Goal: Task Accomplishment & Management: Manage account settings

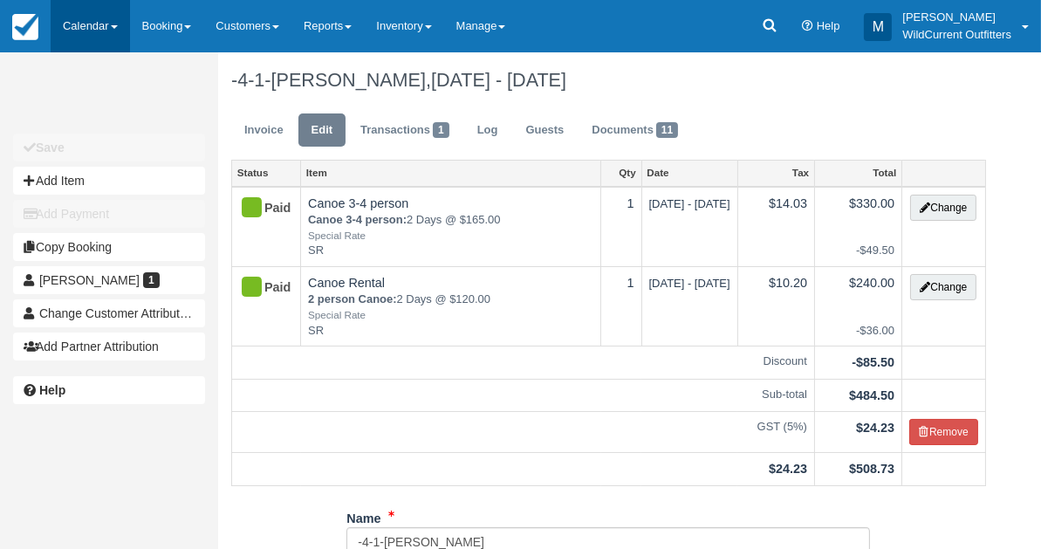
click at [91, 37] on link "Calendar" at bounding box center [90, 26] width 79 height 52
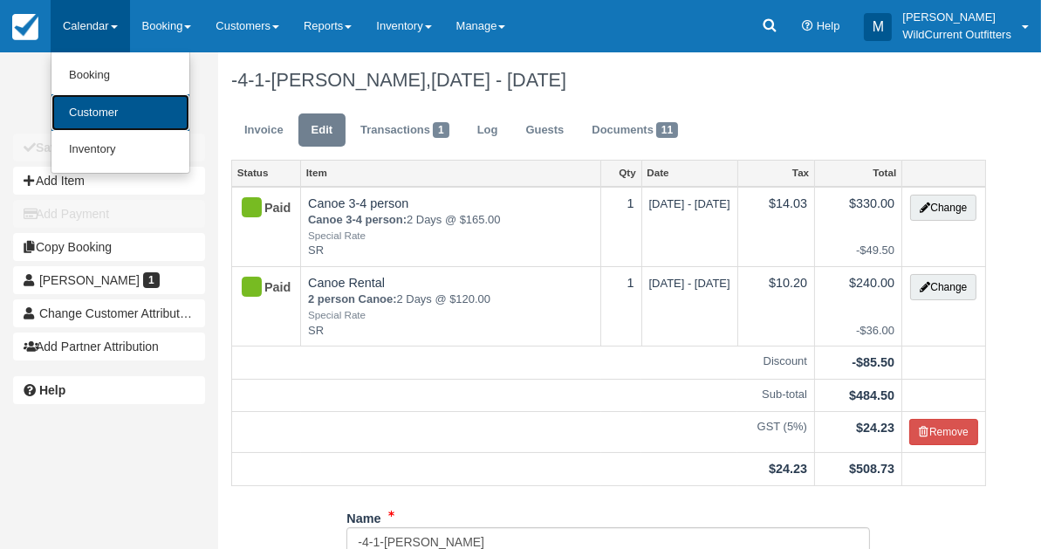
click at [85, 101] on link "Customer" at bounding box center [120, 113] width 138 height 38
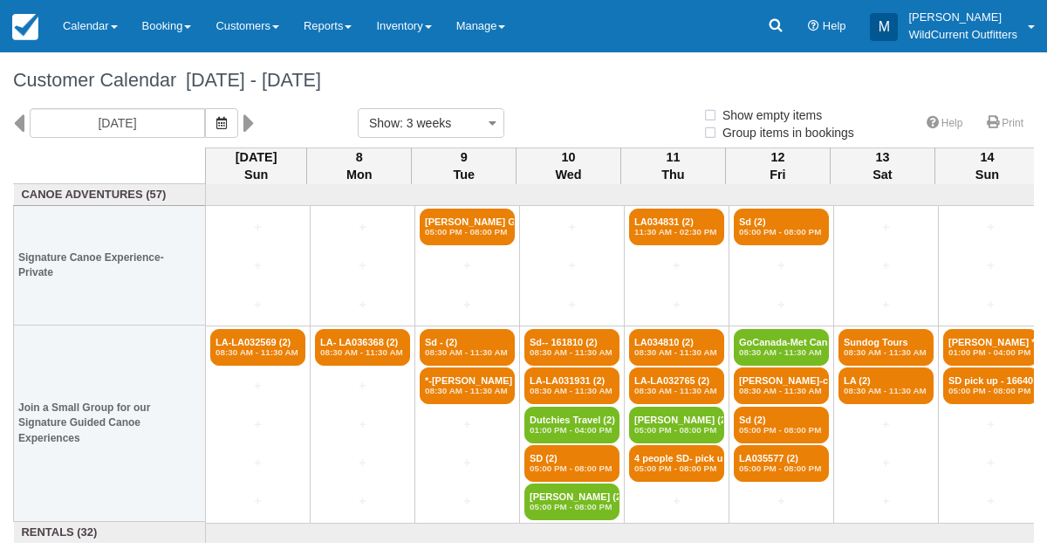
select select
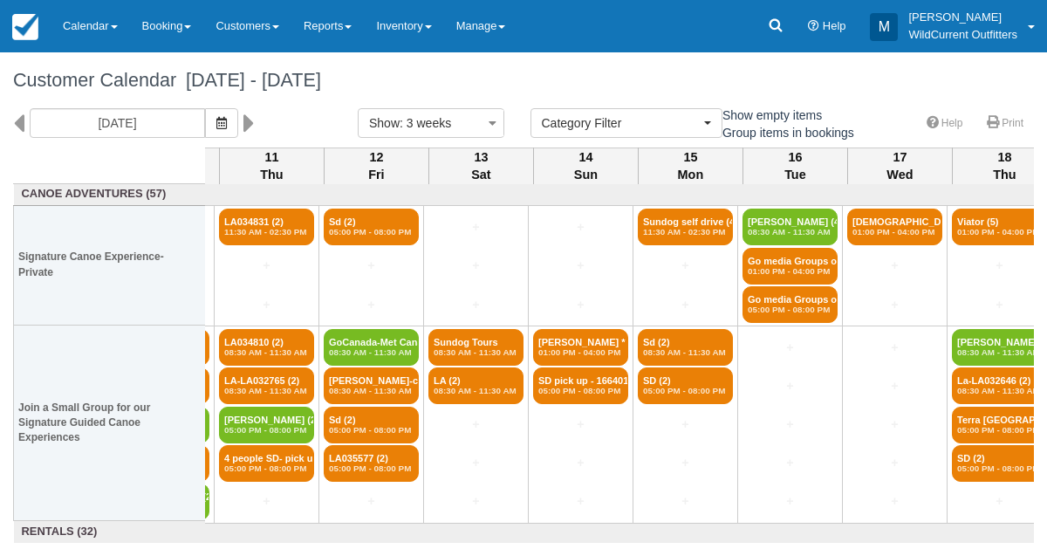
scroll to position [0, 411]
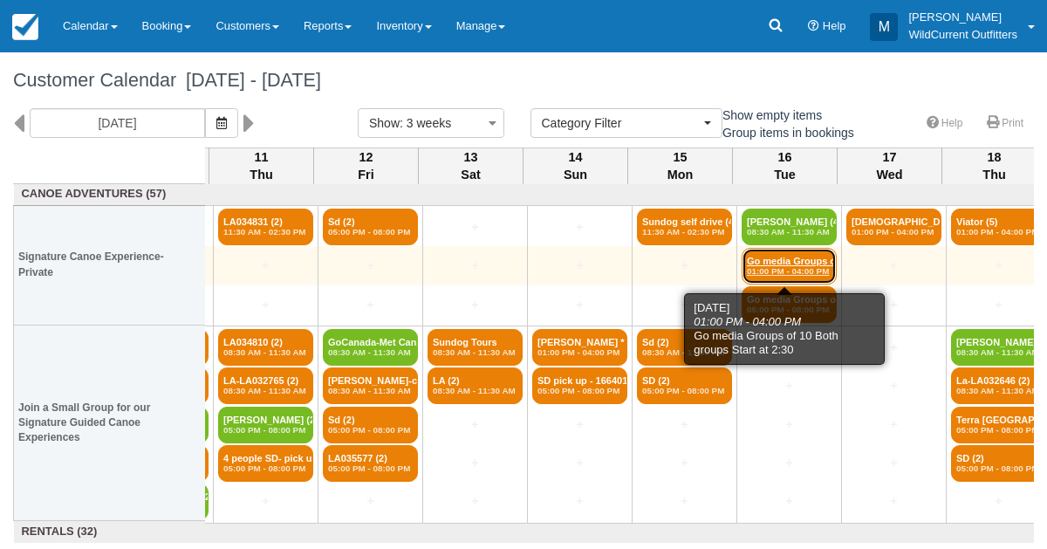
click at [797, 253] on link "Go media Groups of 1 (6) 01:00 PM - 04:00 PM" at bounding box center [788, 266] width 95 height 37
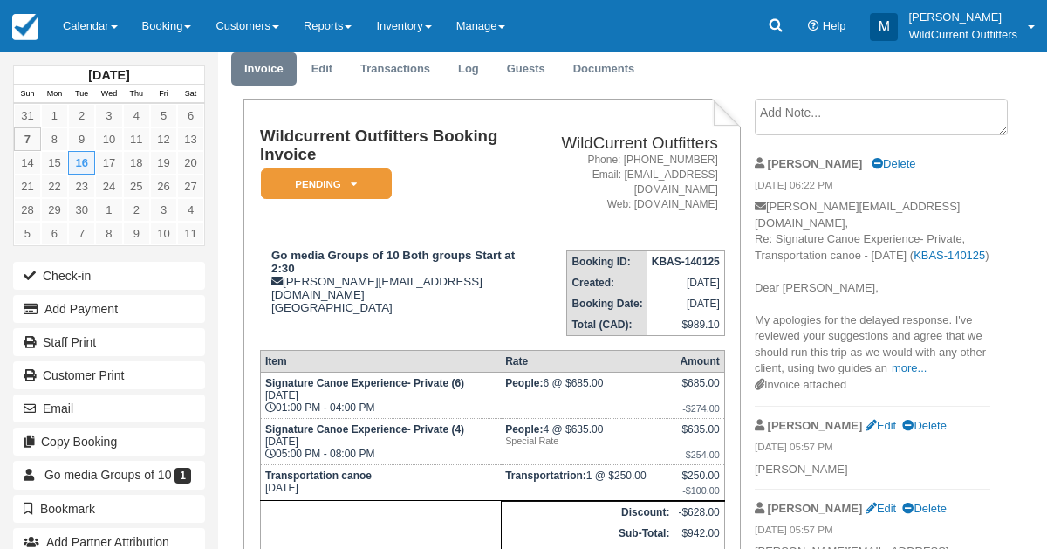
scroll to position [72, 0]
